Goal: Communication & Community: Answer question/provide support

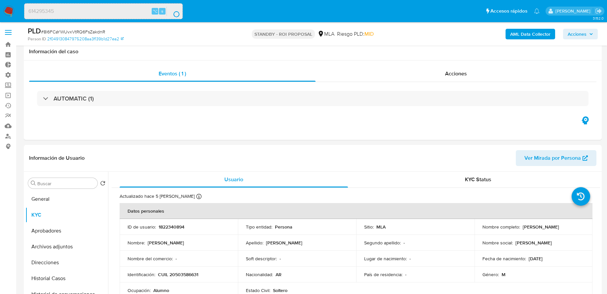
select select "10"
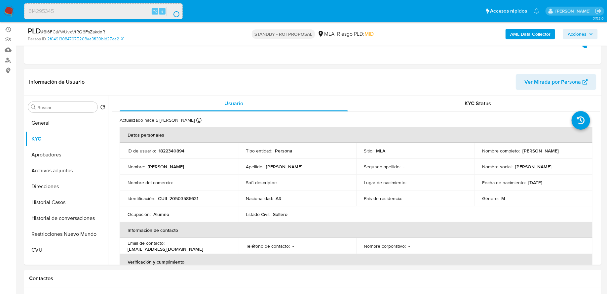
scroll to position [184, 0]
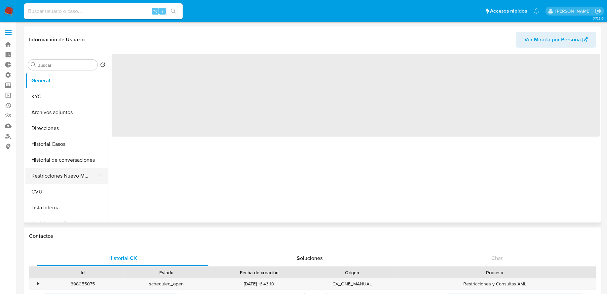
click at [56, 176] on button "Restricciones Nuevo Mundo" at bounding box center [63, 176] width 77 height 16
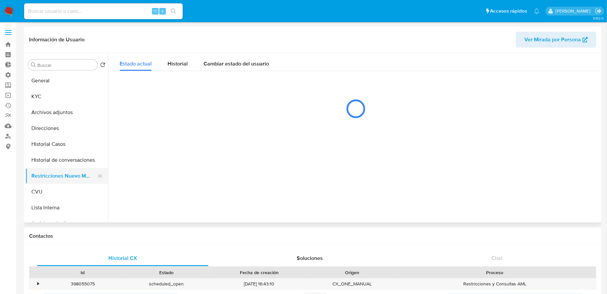
select select "10"
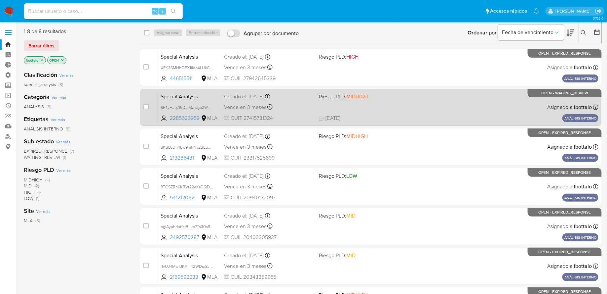
click at [311, 106] on div "Vence en 3 meses Vence el 05/11/2025 11:10:26" at bounding box center [269, 107] width 90 height 9
click at [146, 106] on input "checkbox" at bounding box center [146, 106] width 5 height 5
checkbox input "true"
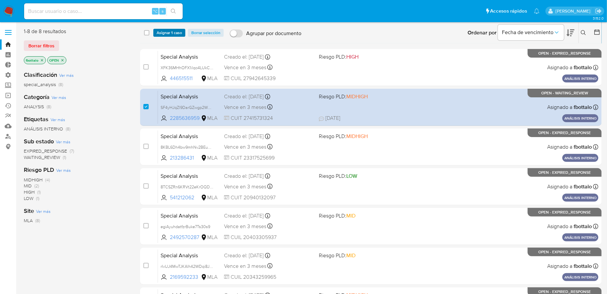
click at [169, 35] on span "Asignar 1 caso" at bounding box center [169, 32] width 25 height 7
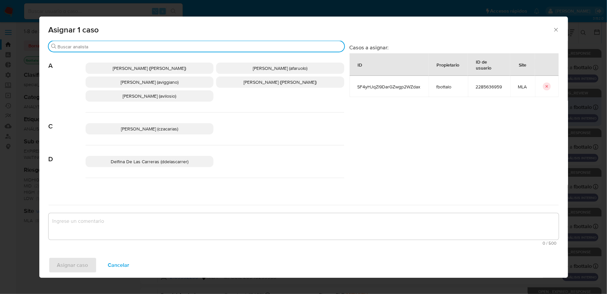
click at [168, 45] on input "Buscar" at bounding box center [200, 47] width 284 height 6
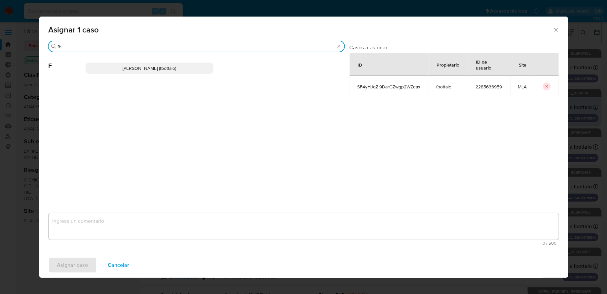
type input "fb"
click at [129, 65] on span "Fabricio Bottalo (fbottalo)" at bounding box center [150, 68] width 54 height 7
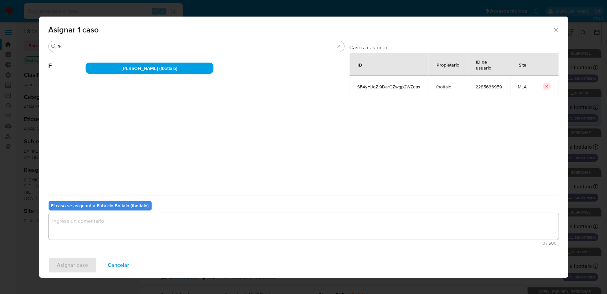
click at [100, 233] on textarea "assign-modal" at bounding box center [304, 226] width 511 height 26
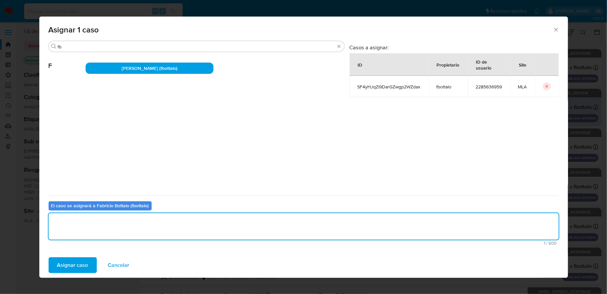
click at [78, 268] on span "Asignar caso" at bounding box center [72, 265] width 31 height 15
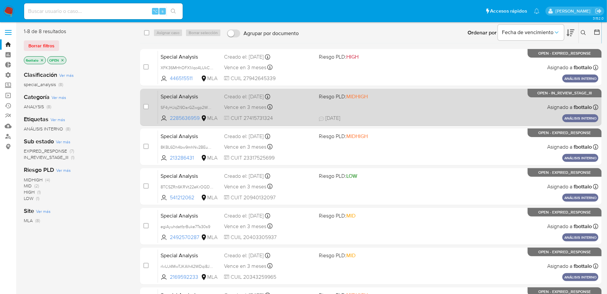
click at [379, 115] on span "12/08/2025 12/08/2025 09:42" at bounding box center [411, 117] width 185 height 7
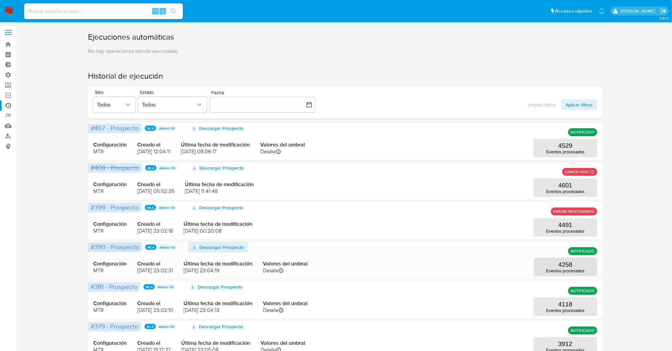
click at [219, 248] on span "Descargar Prospecto" at bounding box center [222, 247] width 44 height 11
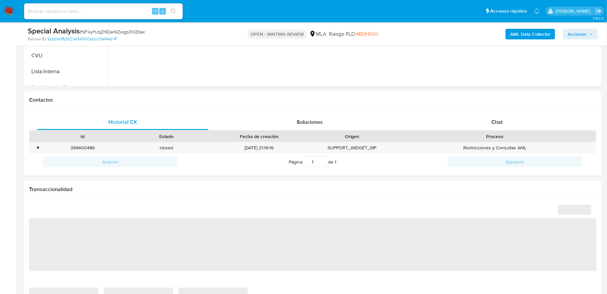
scroll to position [275, 0]
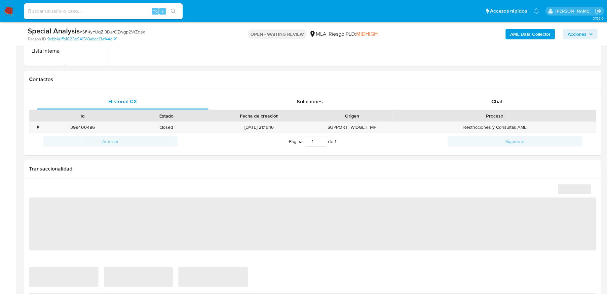
select select "10"
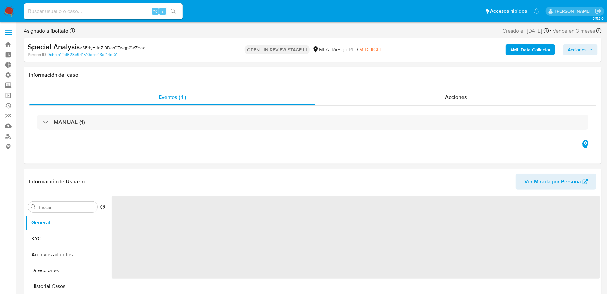
click at [583, 50] on span "Acciones" at bounding box center [577, 49] width 19 height 11
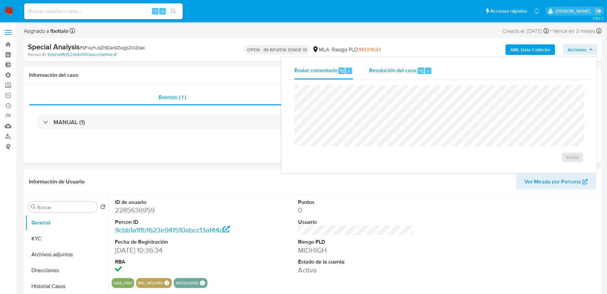
click at [418, 75] on div "Resolución del caso ⌥ r" at bounding box center [400, 70] width 63 height 17
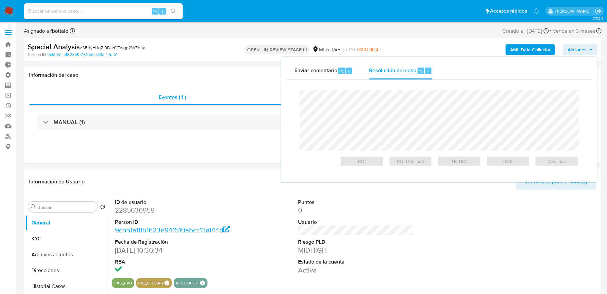
select select "10"
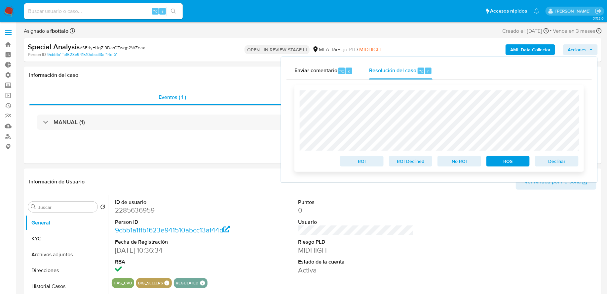
click at [540, 157] on button "Declinar" at bounding box center [557, 161] width 44 height 11
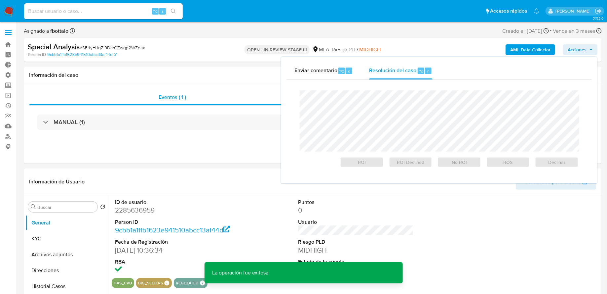
click at [358, 44] on div "Riesgo PLD: MIDHIGH" at bounding box center [356, 50] width 49 height 16
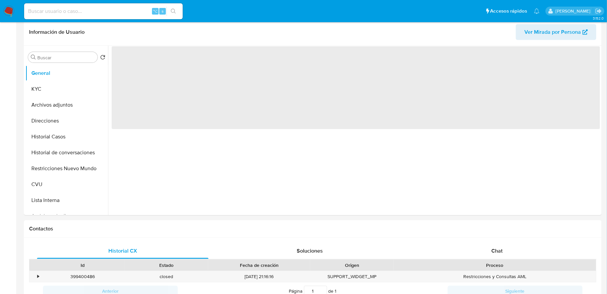
scroll to position [214, 0]
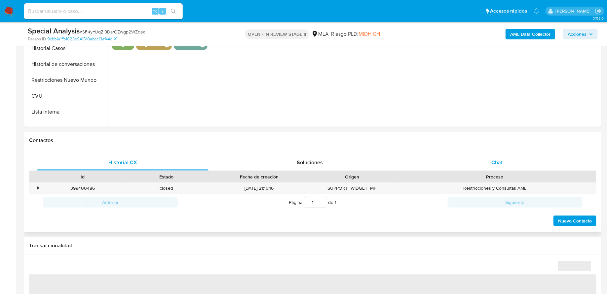
click at [471, 157] on div "Chat" at bounding box center [498, 162] width 172 height 16
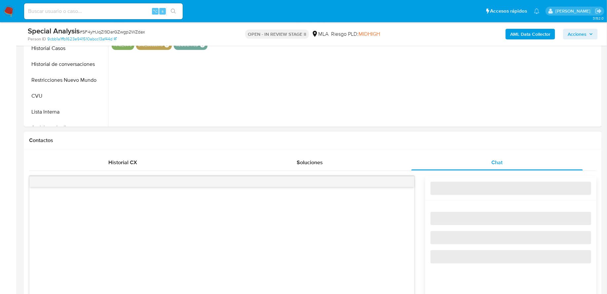
select select "10"
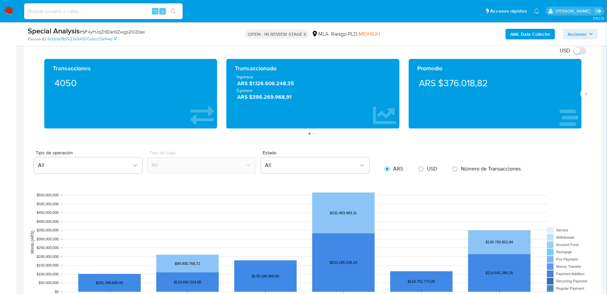
scroll to position [687, 0]
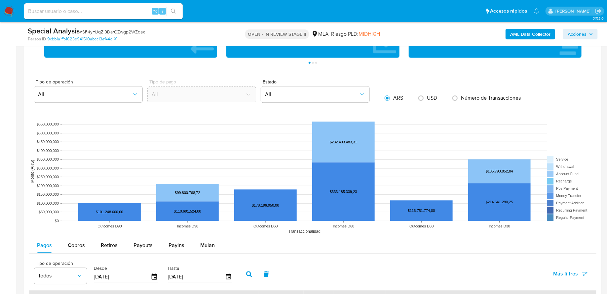
drag, startPoint x: 274, startPoint y: 202, endPoint x: 319, endPoint y: -1, distance: 207.4
click at [319, 0] on div "Pausado Ver notificaciones ⌥ s Accesos rápidos Presiona las siguientes teclas p…" at bounding box center [303, 41] width 607 height 1457
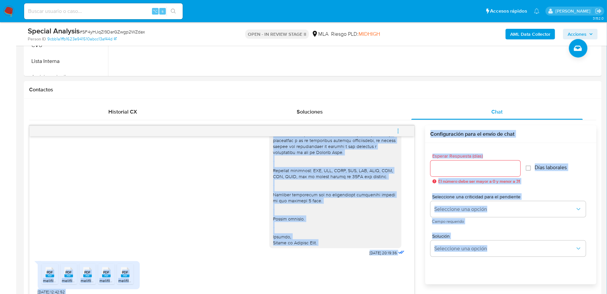
scroll to position [234, 0]
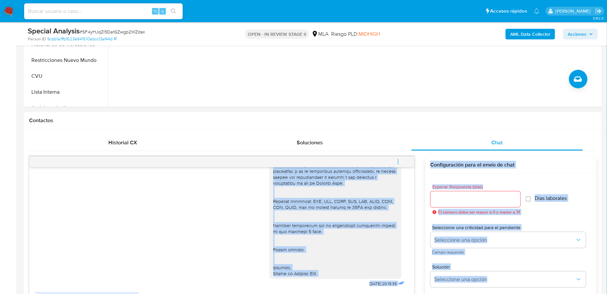
click at [324, 208] on div at bounding box center [335, 156] width 124 height 241
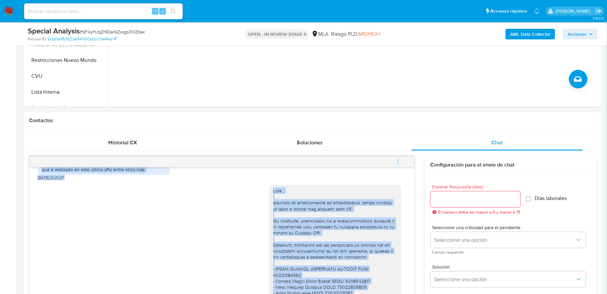
scroll to position [415, 0]
drag, startPoint x: 327, startPoint y: 273, endPoint x: 274, endPoint y: 203, distance: 87.6
copy div "Lore , Ipsumdo sit ametconsecte ad elitseddoeius, tempo incididu ut labor e dol…"
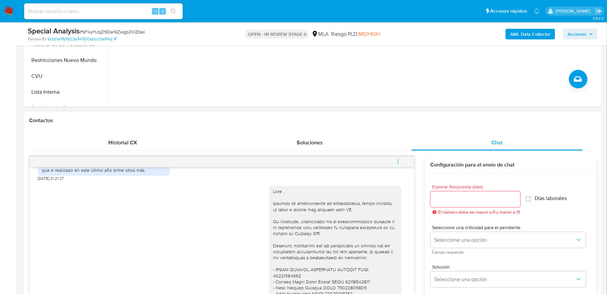
click at [473, 206] on div at bounding box center [476, 199] width 90 height 16
click at [469, 201] on input "Esperar Respuesta (días)" at bounding box center [476, 199] width 90 height 9
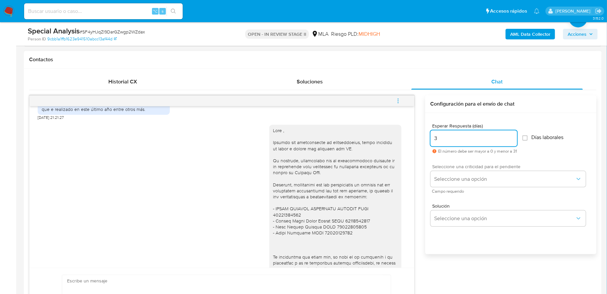
scroll to position [313, 0]
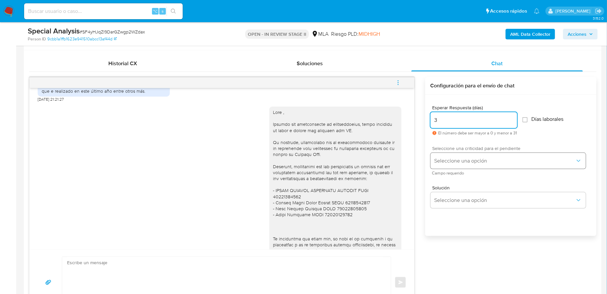
type input "3"
click at [471, 163] on span "Seleccione una opción" at bounding box center [505, 160] width 141 height 7
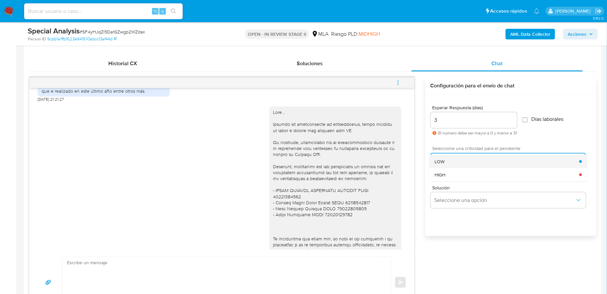
click at [458, 162] on div "LOW" at bounding box center [507, 161] width 145 height 13
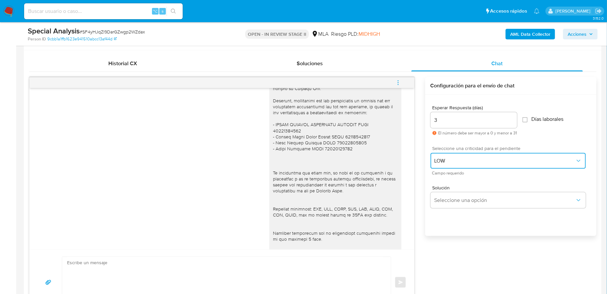
scroll to position [551, 0]
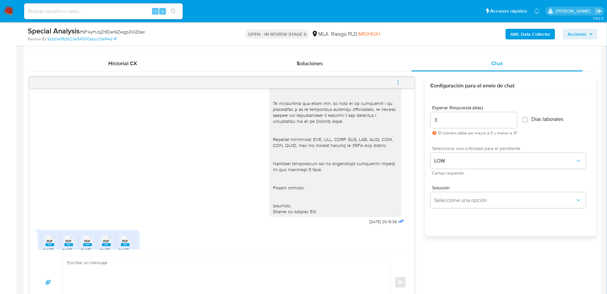
click at [240, 263] on textarea at bounding box center [225, 282] width 316 height 51
paste textarea "Hola , Gracias por compartirnos la documentación, hemos recibido la misma a tra…"
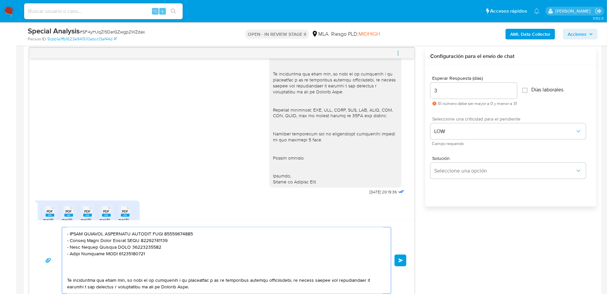
scroll to position [0, 0]
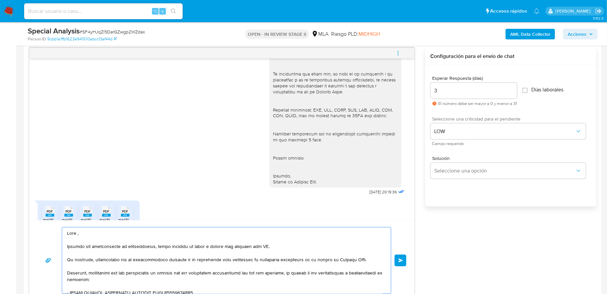
drag, startPoint x: 275, startPoint y: 246, endPoint x: 157, endPoint y: 245, distance: 117.4
click at [157, 245] on textarea at bounding box center [225, 260] width 316 height 66
drag, startPoint x: 89, startPoint y: 272, endPoint x: 94, endPoint y: 258, distance: 14.6
click at [94, 258] on textarea "Hola , Gracias por compartirnos la documentación. No obstante, verificamos que …" at bounding box center [225, 260] width 316 height 66
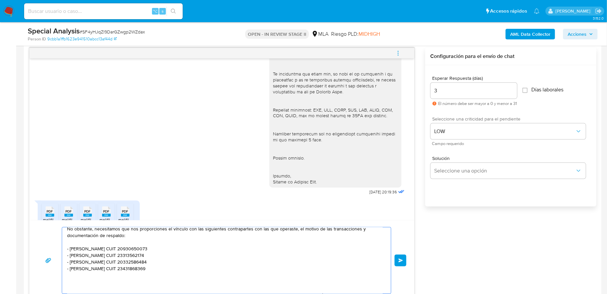
scroll to position [31, 0]
click at [136, 282] on textarea "Hola , Gracias por compartirnos la documentación. No obstante, necesitamos que …" at bounding box center [225, 260] width 316 height 66
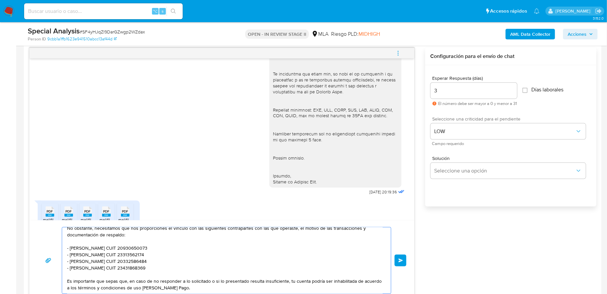
type textarea "Hola , Gracias por compartirnos la documentación. No obstante, necesitamos que …"
drag, startPoint x: 189, startPoint y: 247, endPoint x: 86, endPoint y: 247, distance: 102.8
click at [86, 247] on textarea "Hola , Gracias por compartirnos la documentación. No obstante, necesitamos que …" at bounding box center [225, 260] width 316 height 66
click at [265, 271] on textarea "Hola , Gracias por compartirnos la documentación. No obstante, necesitamos que …" at bounding box center [225, 260] width 316 height 66
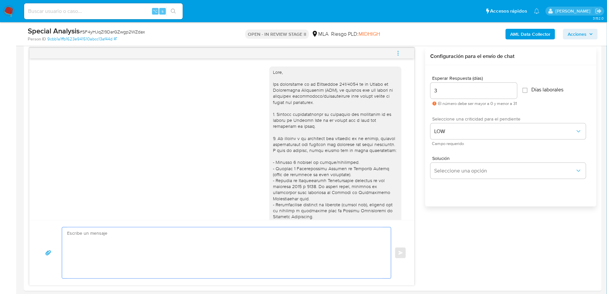
scroll to position [0, 0]
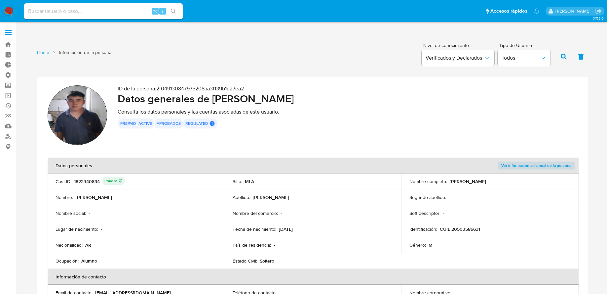
scroll to position [125, 0]
